Goal: Find specific page/section: Find specific page/section

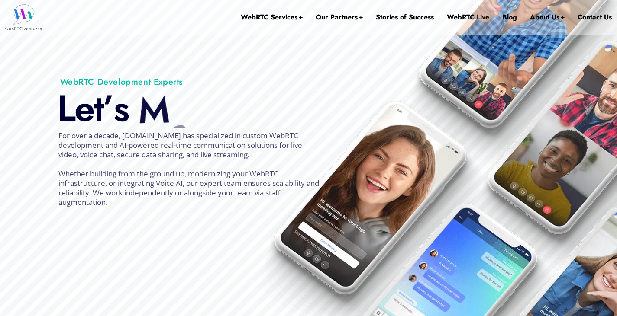
click at [191, 125] on div "k" at bounding box center [195, 146] width 37 height 42
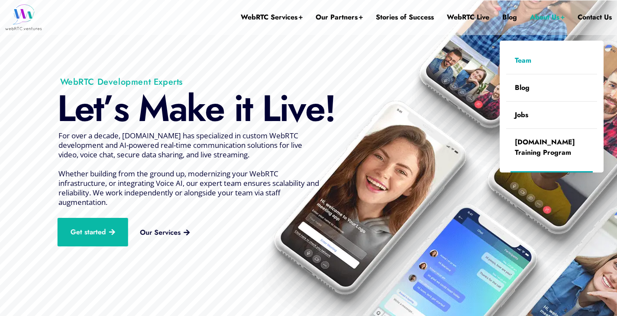
click at [518, 61] on link "Team" at bounding box center [551, 60] width 91 height 27
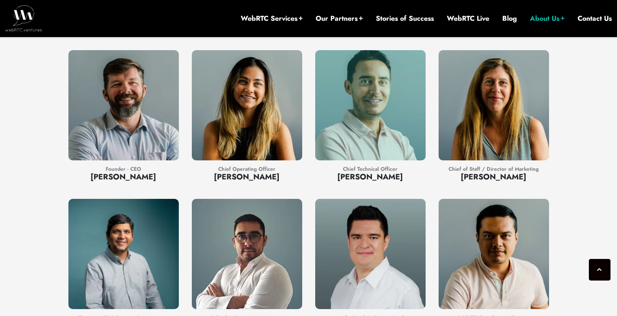
scroll to position [758, 0]
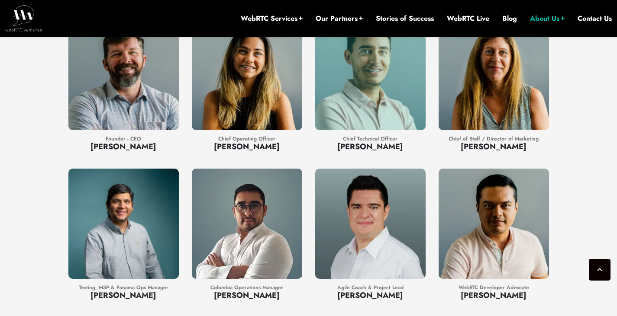
click at [350, 169] on div at bounding box center [370, 224] width 110 height 110
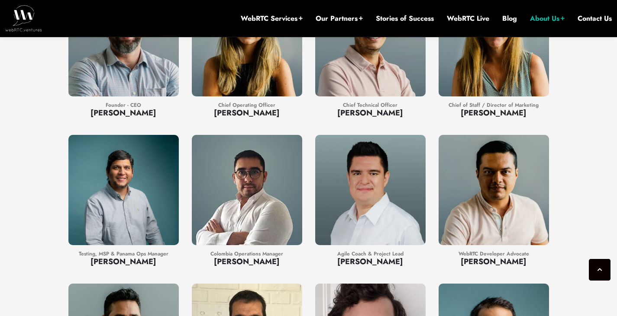
scroll to position [795, 0]
